Goal: Information Seeking & Learning: Learn about a topic

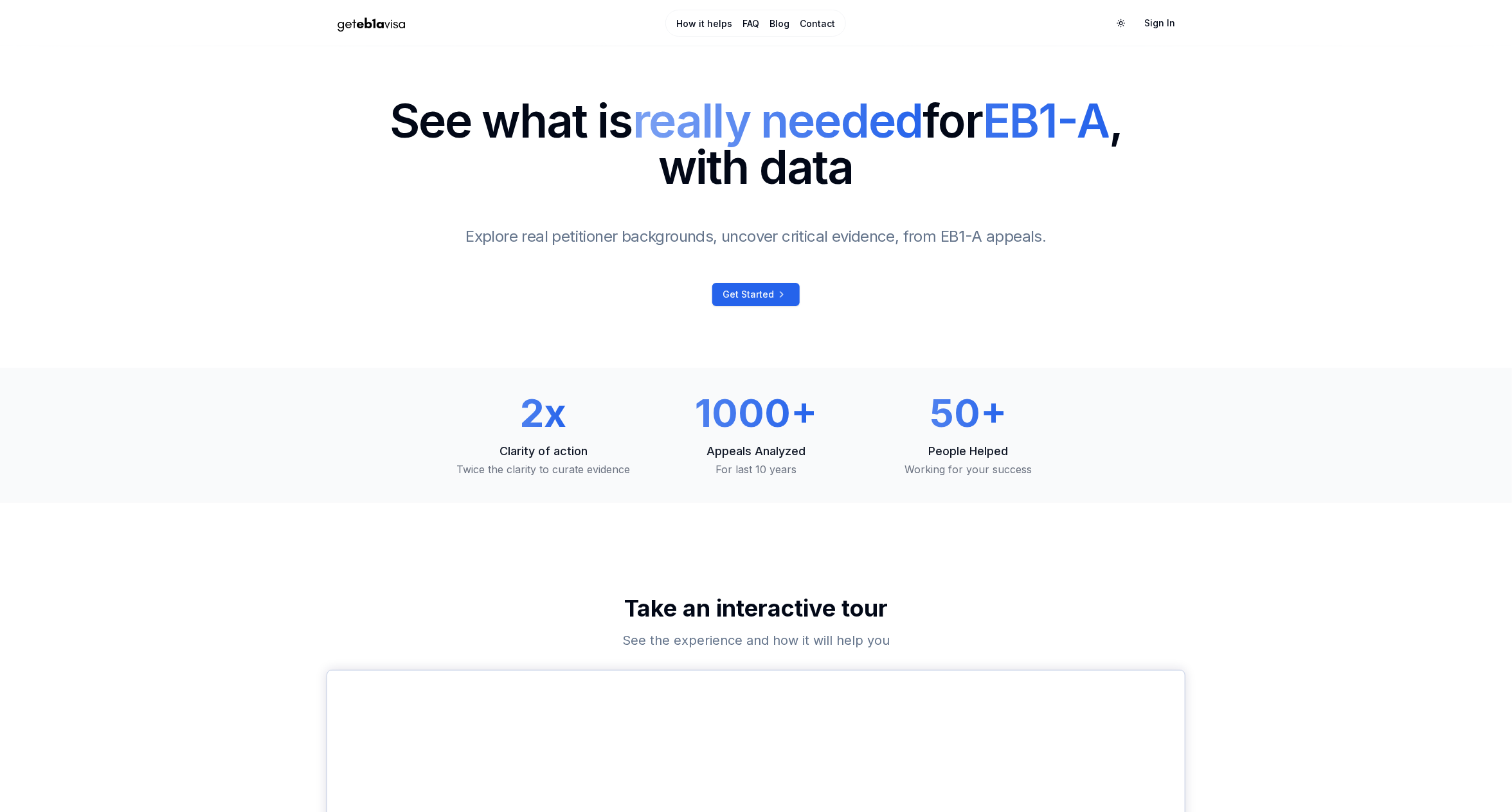
click at [380, 23] on img "Home Page" at bounding box center [372, 23] width 90 height 22
click at [766, 288] on span "Get Started" at bounding box center [748, 294] width 51 height 13
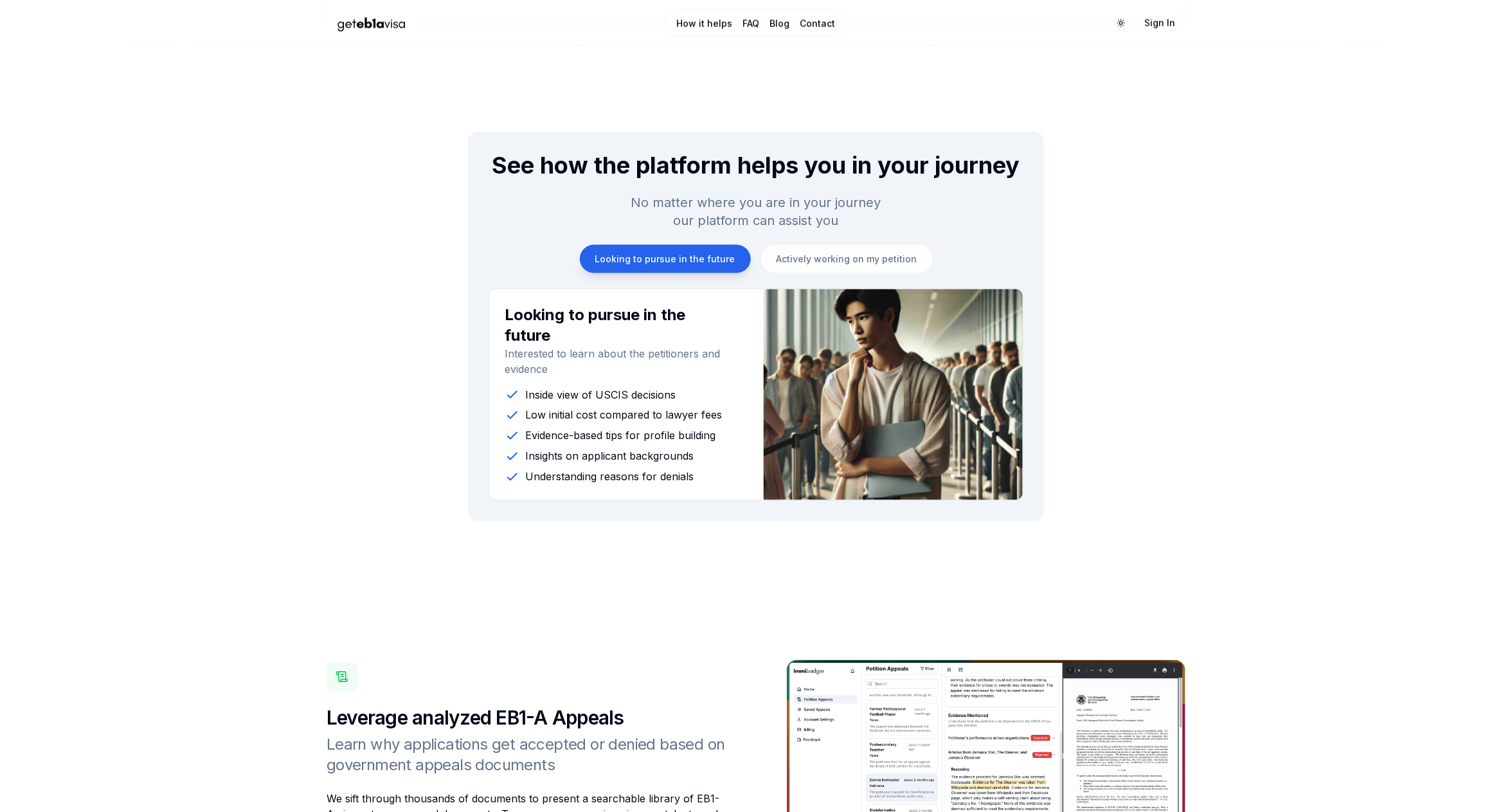
scroll to position [1111, 0]
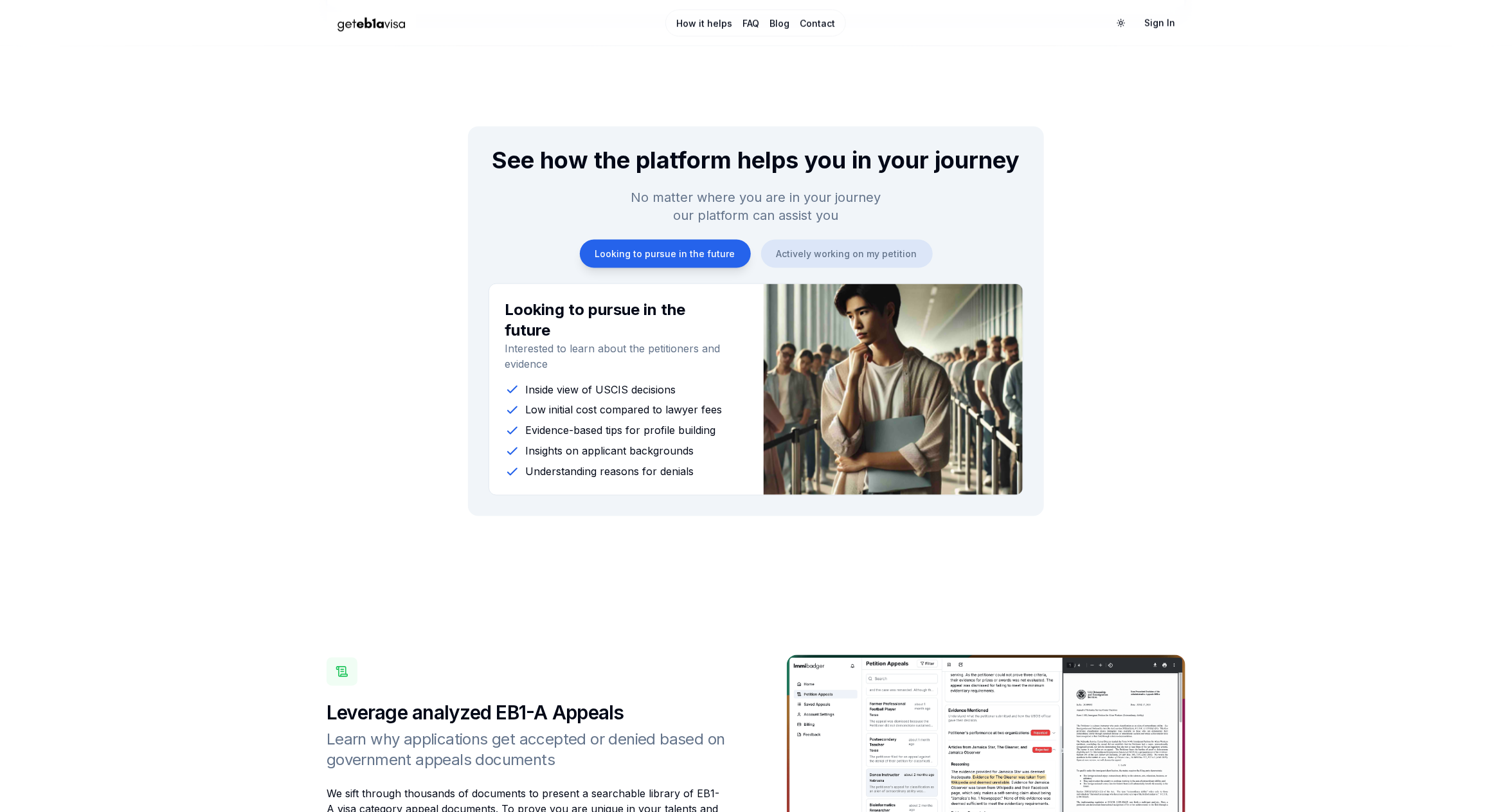
click at [801, 255] on button "Actively working on my petition" at bounding box center [847, 253] width 172 height 28
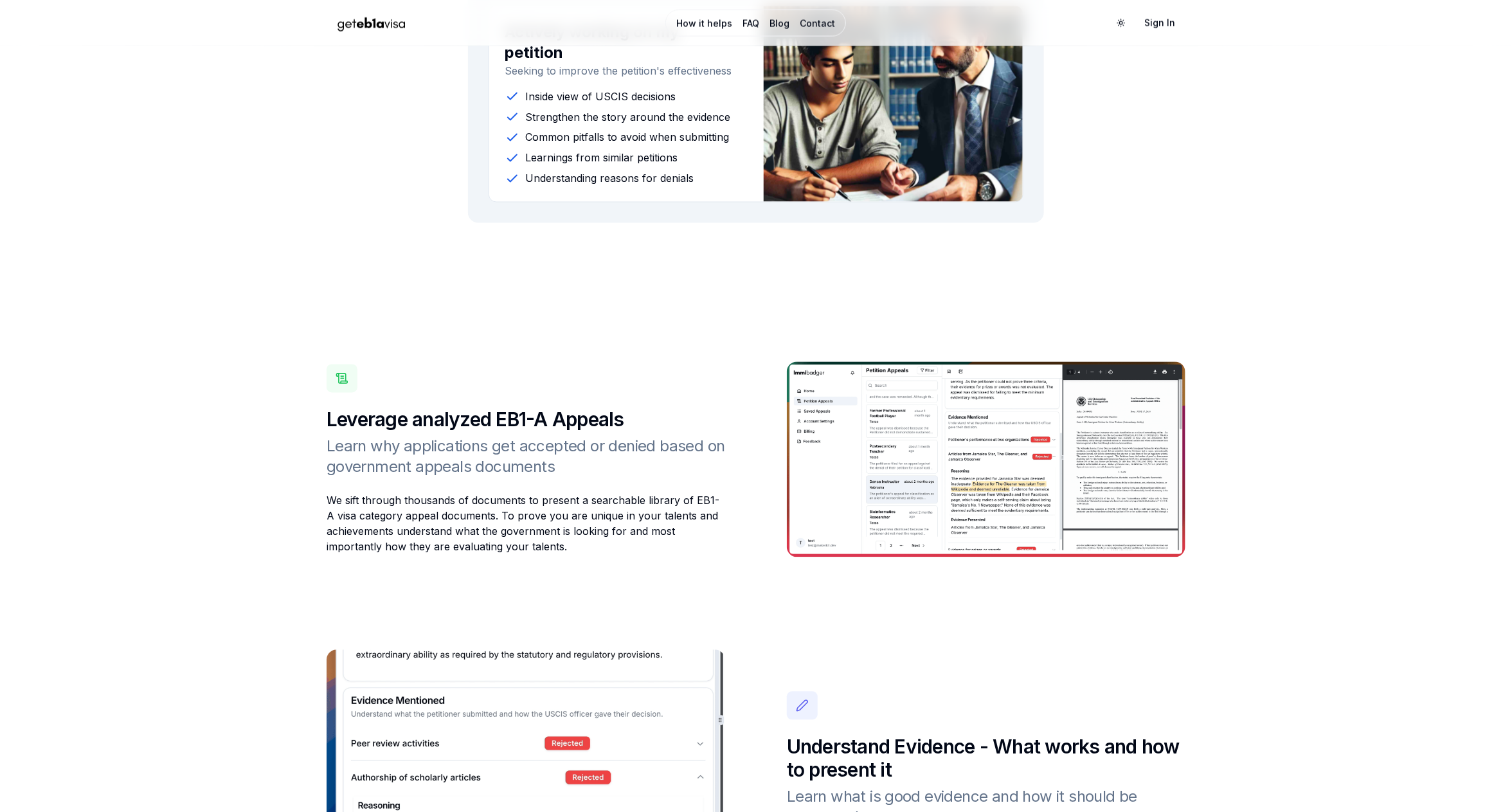
scroll to position [1481, 0]
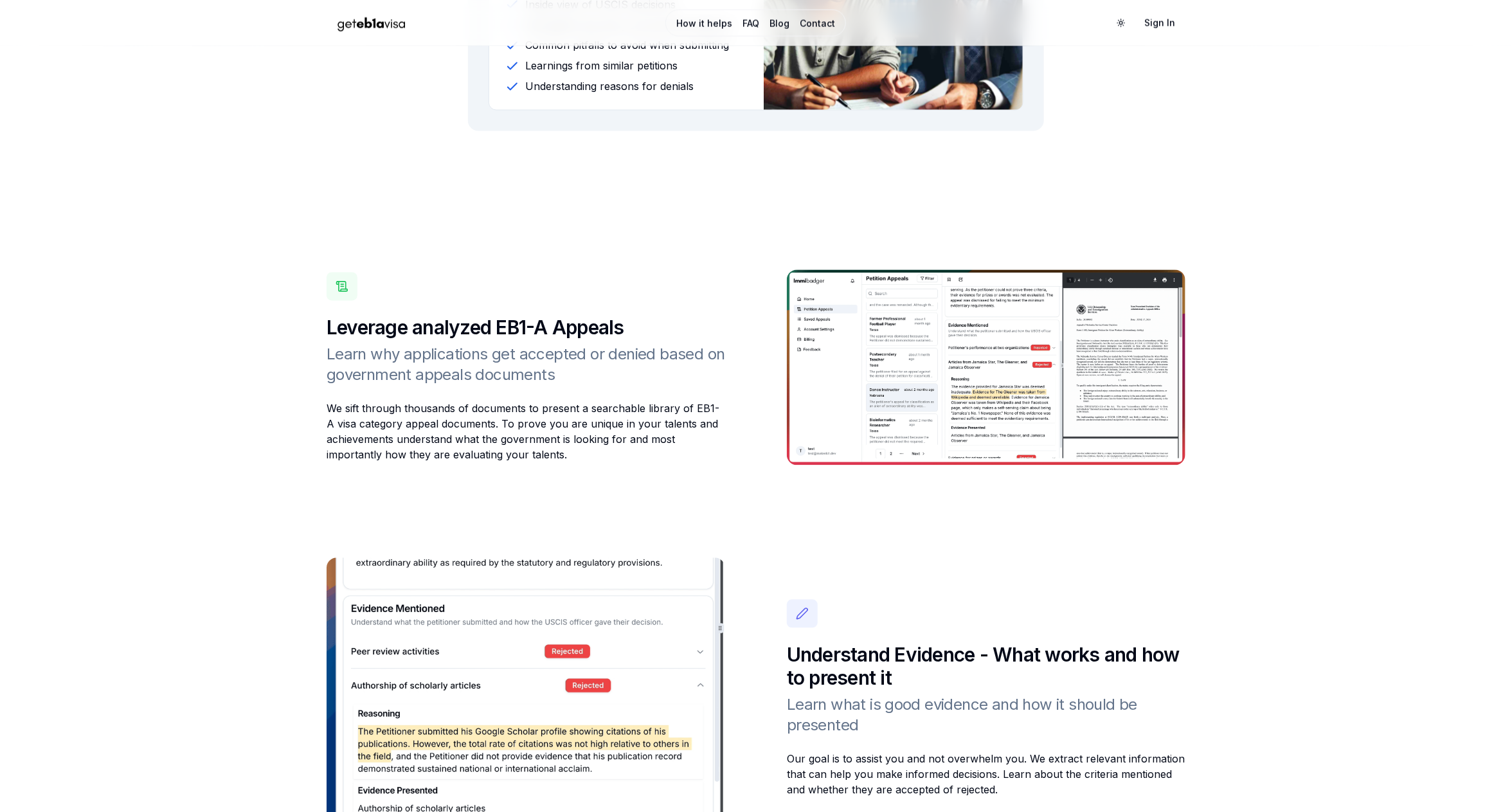
click at [864, 292] on img at bounding box center [986, 368] width 398 height 195
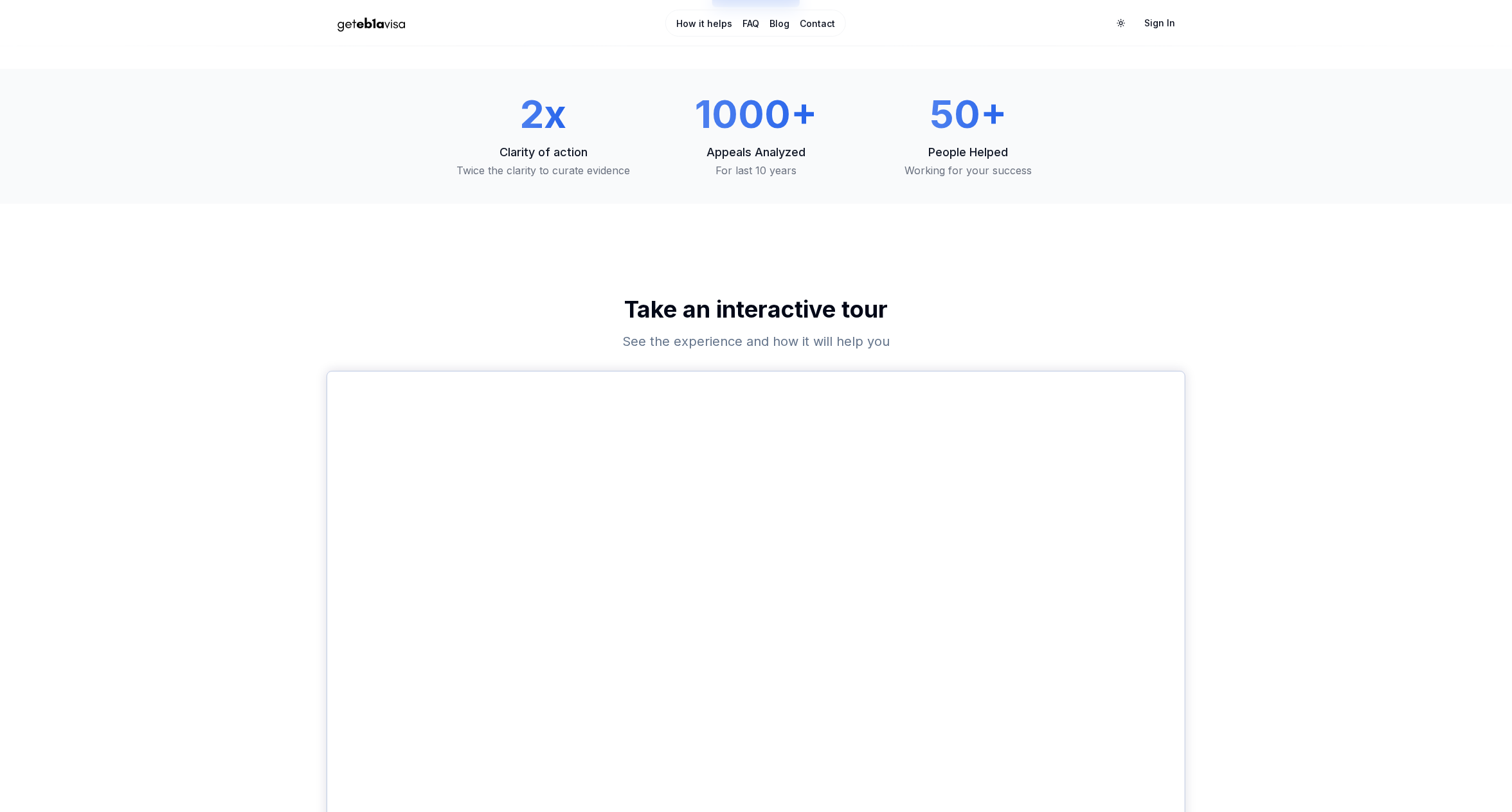
scroll to position [164, 0]
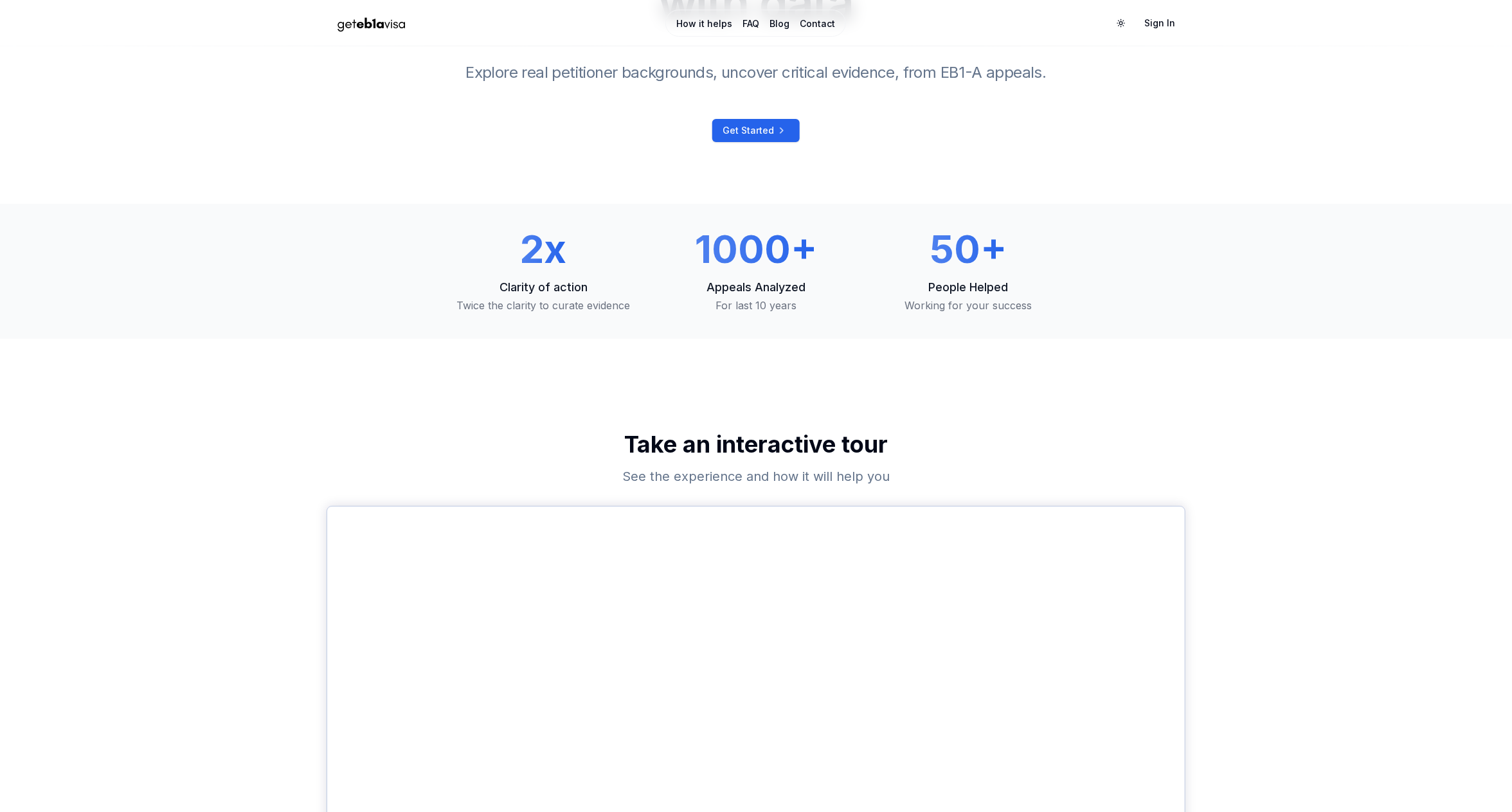
click at [696, 27] on link "How it helps" at bounding box center [703, 24] width 56 height 13
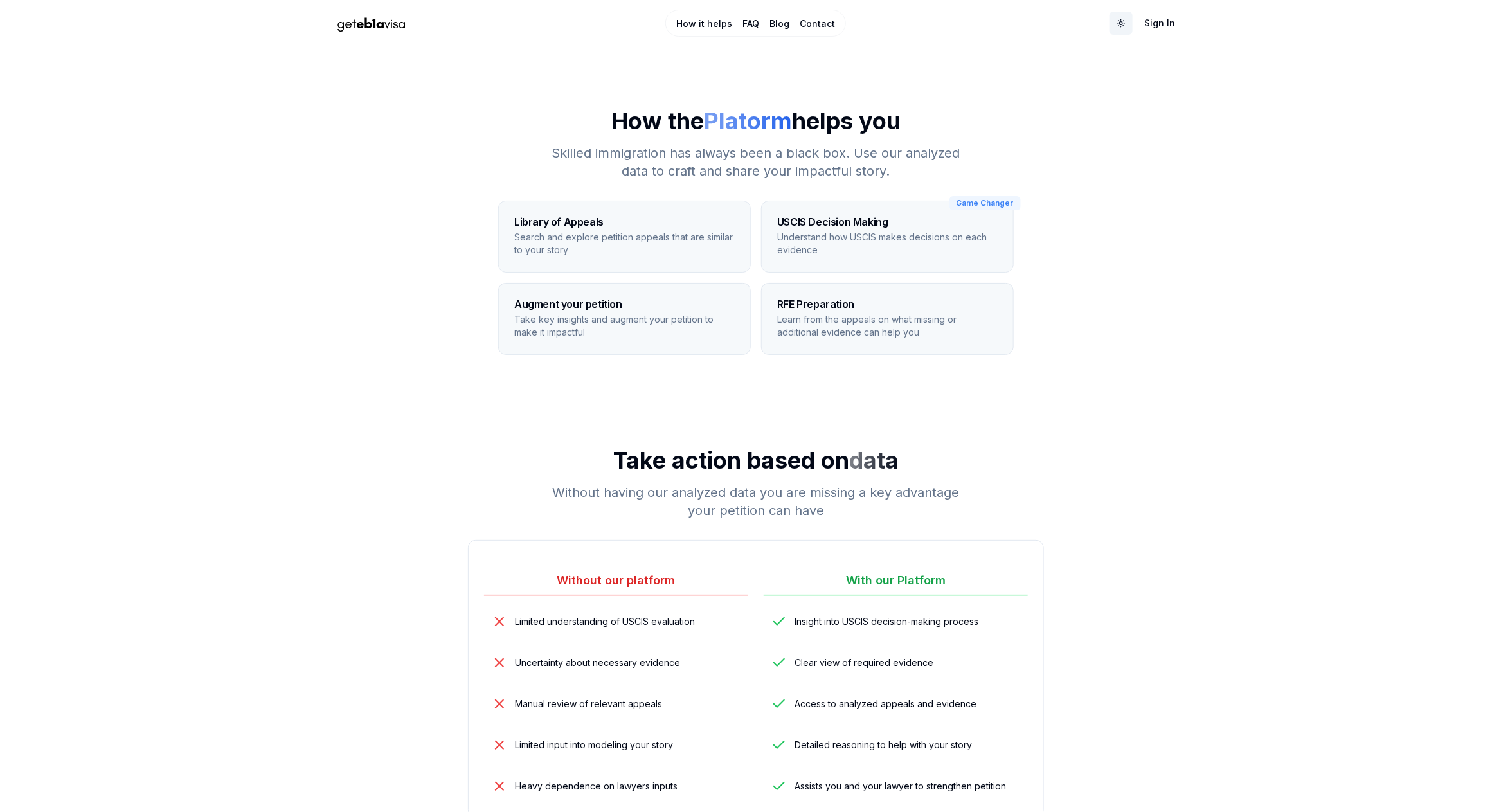
click at [1122, 24] on html "How it helps FAQ Blog Contact Toggle theme Sign In How the Platorm helps you Sk…" at bounding box center [756, 767] width 1512 height 1535
click at [1083, 72] on span "Dark" at bounding box center [1091, 71] width 20 height 13
